Goal: Task Accomplishment & Management: Manage account settings

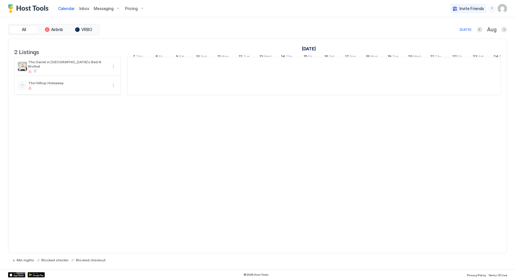
scroll to position [0, 320]
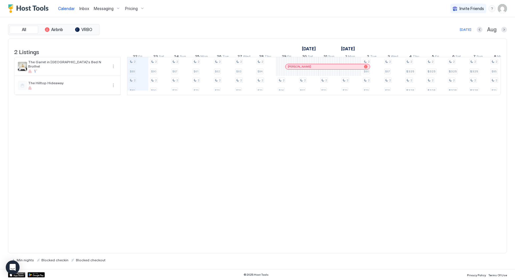
click at [97, 9] on span "Messaging" at bounding box center [104, 8] width 20 height 5
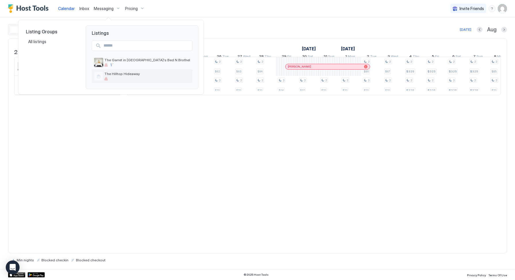
click at [124, 71] on div "The Hilltop Hideaway" at bounding box center [142, 76] width 101 height 14
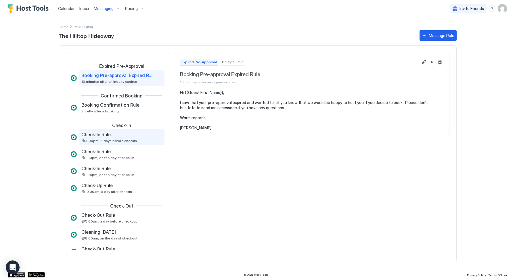
click at [112, 138] on div "Check-In Rule @4:00pm, 3 days before checkin" at bounding box center [117, 137] width 73 height 11
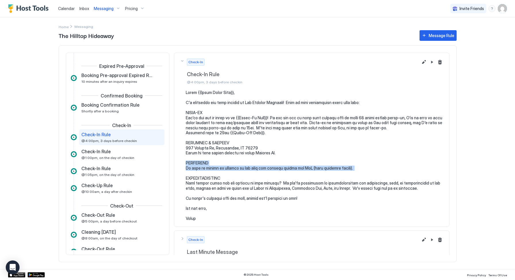
drag, startPoint x: 348, startPoint y: 168, endPoint x: 187, endPoint y: 163, distance: 161.8
click at [186, 163] on pre at bounding box center [315, 155] width 258 height 131
copy pre "REMINDERS No pets or flames or smoking of any kind are allowed inside the BnB (…"
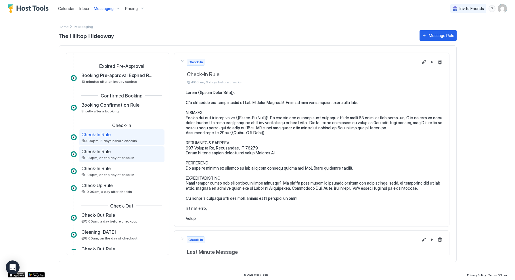
click at [117, 150] on div "Check-In Rule" at bounding box center [117, 152] width 73 height 6
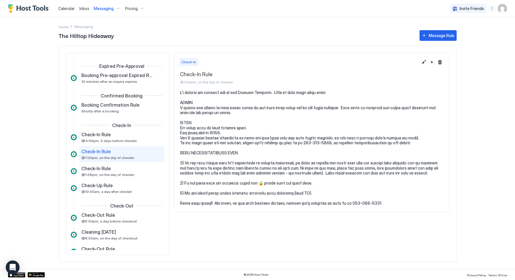
click at [201, 117] on pre at bounding box center [312, 148] width 264 height 116
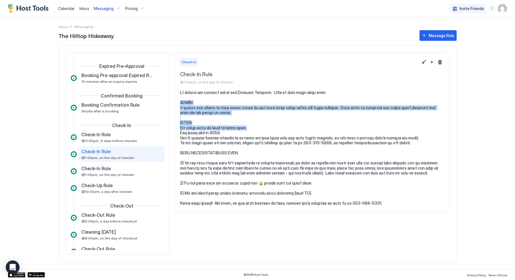
drag, startPoint x: 246, startPoint y: 128, endPoint x: 175, endPoint y: 105, distance: 75.0
click at [175, 105] on section at bounding box center [311, 151] width 275 height 122
copy pre "SHOES I kindly ask guests to leave their shoes at the entry bench where you'll …"
click at [197, 129] on pre at bounding box center [312, 148] width 264 height 116
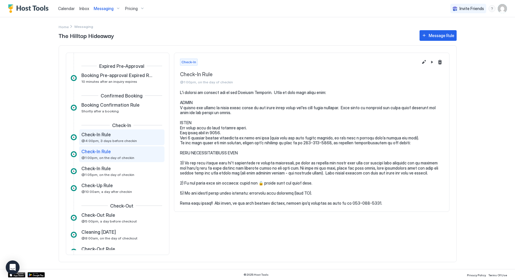
click at [104, 135] on span "Check-In Rule" at bounding box center [95, 135] width 29 height 6
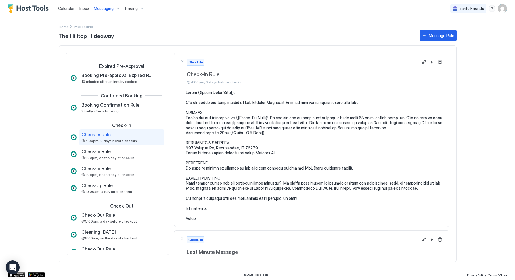
scroll to position [6, 0]
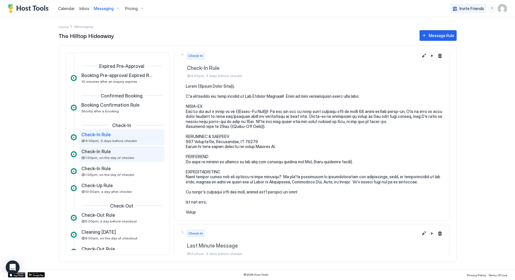
click at [97, 155] on div "Check-In Rule @1:00pm, on the day of checkin" at bounding box center [117, 154] width 73 height 11
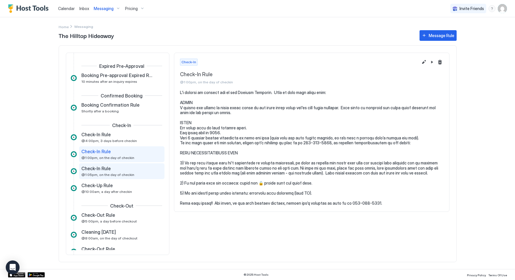
click at [102, 170] on span "Check-In Rule" at bounding box center [95, 169] width 29 height 6
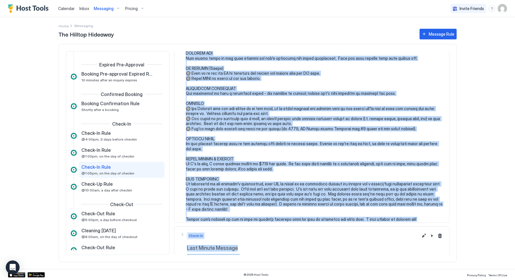
scroll to position [188, 0]
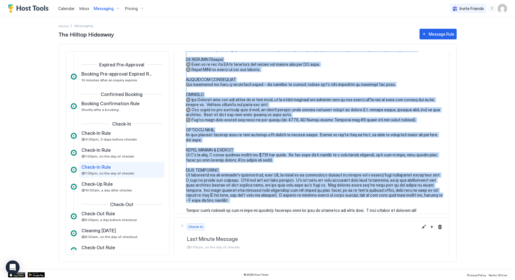
drag, startPoint x: 186, startPoint y: 100, endPoint x: 234, endPoint y: 199, distance: 109.4
click at [234, 199] on pre at bounding box center [315, 57] width 258 height 312
copy pre "LOREMI & DOLO S ametcon adip elit sed doe tempori ut labore, etd mag aliqua en …"
click at [243, 129] on pre at bounding box center [315, 57] width 258 height 312
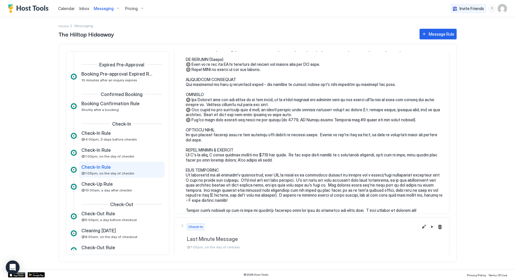
click at [239, 127] on pre at bounding box center [315, 57] width 258 height 312
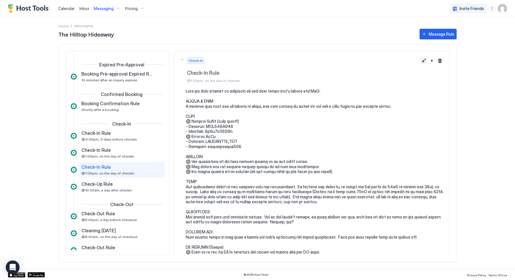
click at [421, 59] on button "Edit message rule" at bounding box center [424, 60] width 7 height 7
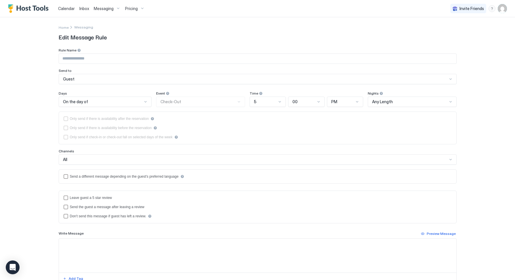
type input "**********"
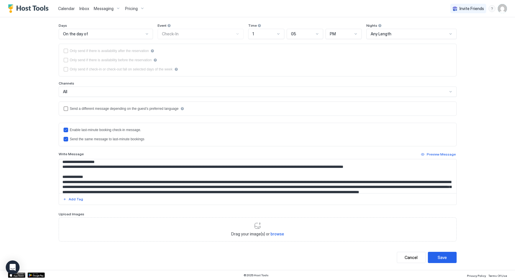
scroll to position [215, 0]
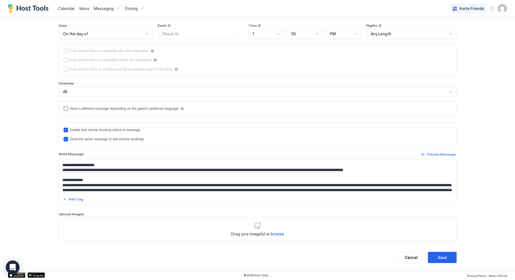
click at [97, 181] on textarea "Input Field" at bounding box center [258, 176] width 398 height 34
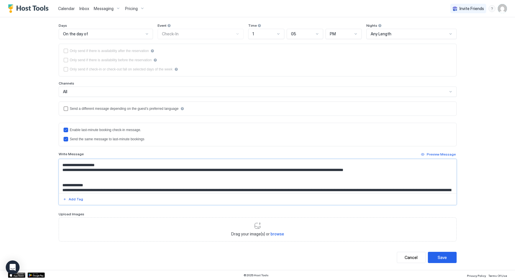
paste textarea "**********"
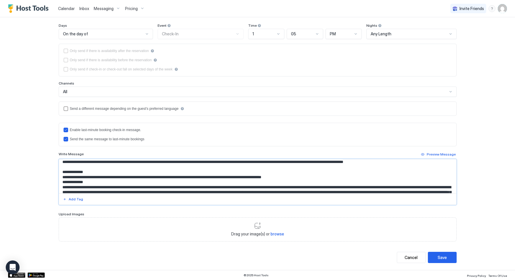
scroll to position [228, 0]
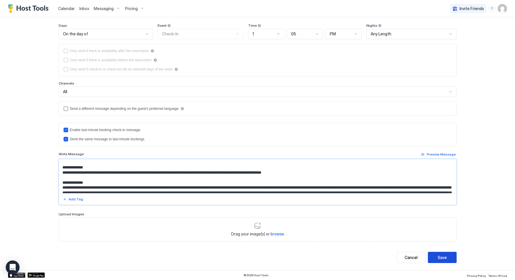
type textarea "**********"
click at [438, 255] on div "Save" at bounding box center [442, 258] width 9 height 6
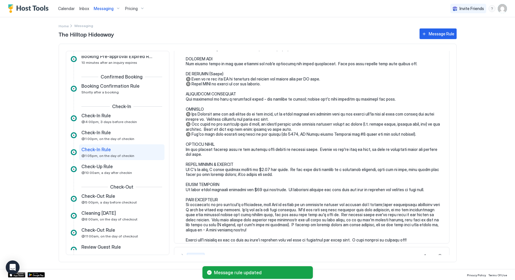
scroll to position [203, 0]
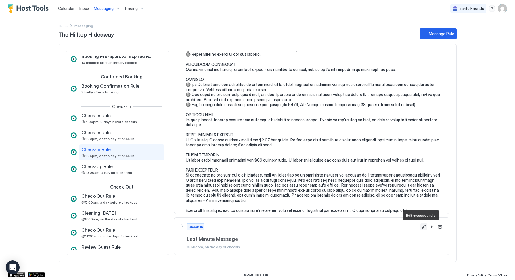
click at [421, 226] on button "Edit message rule" at bounding box center [424, 227] width 7 height 7
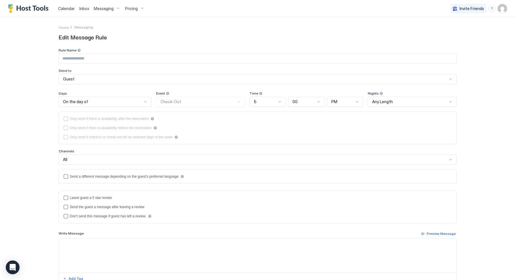
type input "**********"
type textarea "**********"
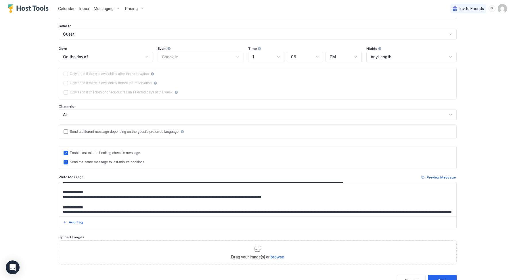
scroll to position [68, 0]
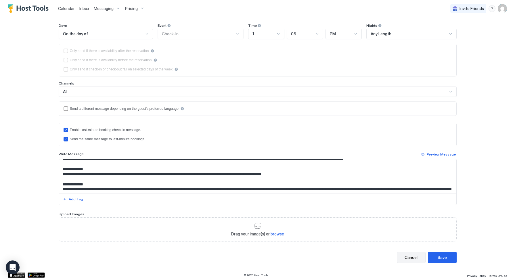
click at [417, 254] on button "Cancel" at bounding box center [411, 257] width 29 height 11
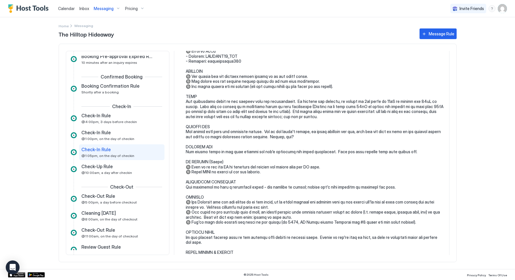
scroll to position [203, 0]
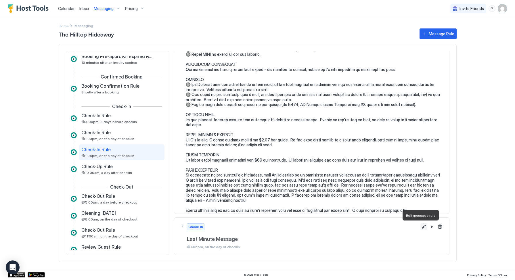
click at [421, 228] on button "Edit message rule" at bounding box center [424, 227] width 7 height 7
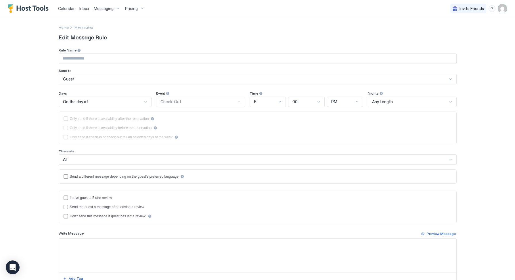
type input "**********"
type textarea "**********"
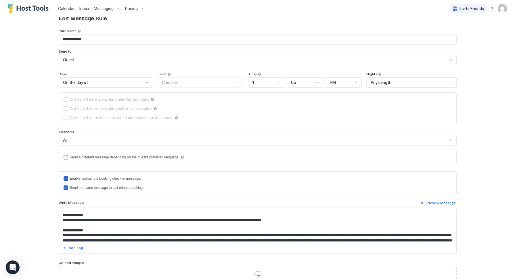
scroll to position [68, 0]
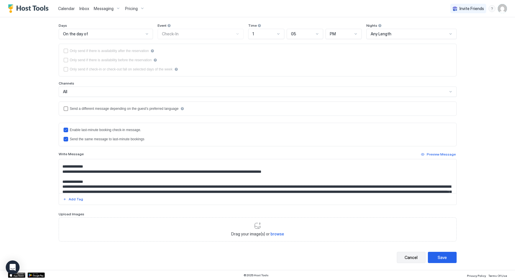
click at [412, 260] on div "Cancel" at bounding box center [411, 258] width 13 height 6
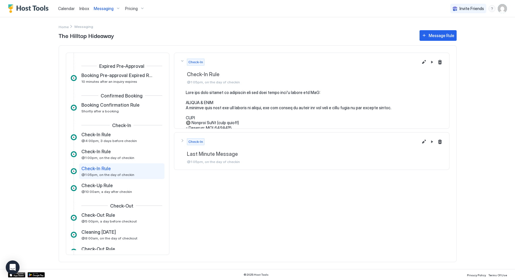
scroll to position [17, 0]
